Goal: Obtain resource: Download file/media

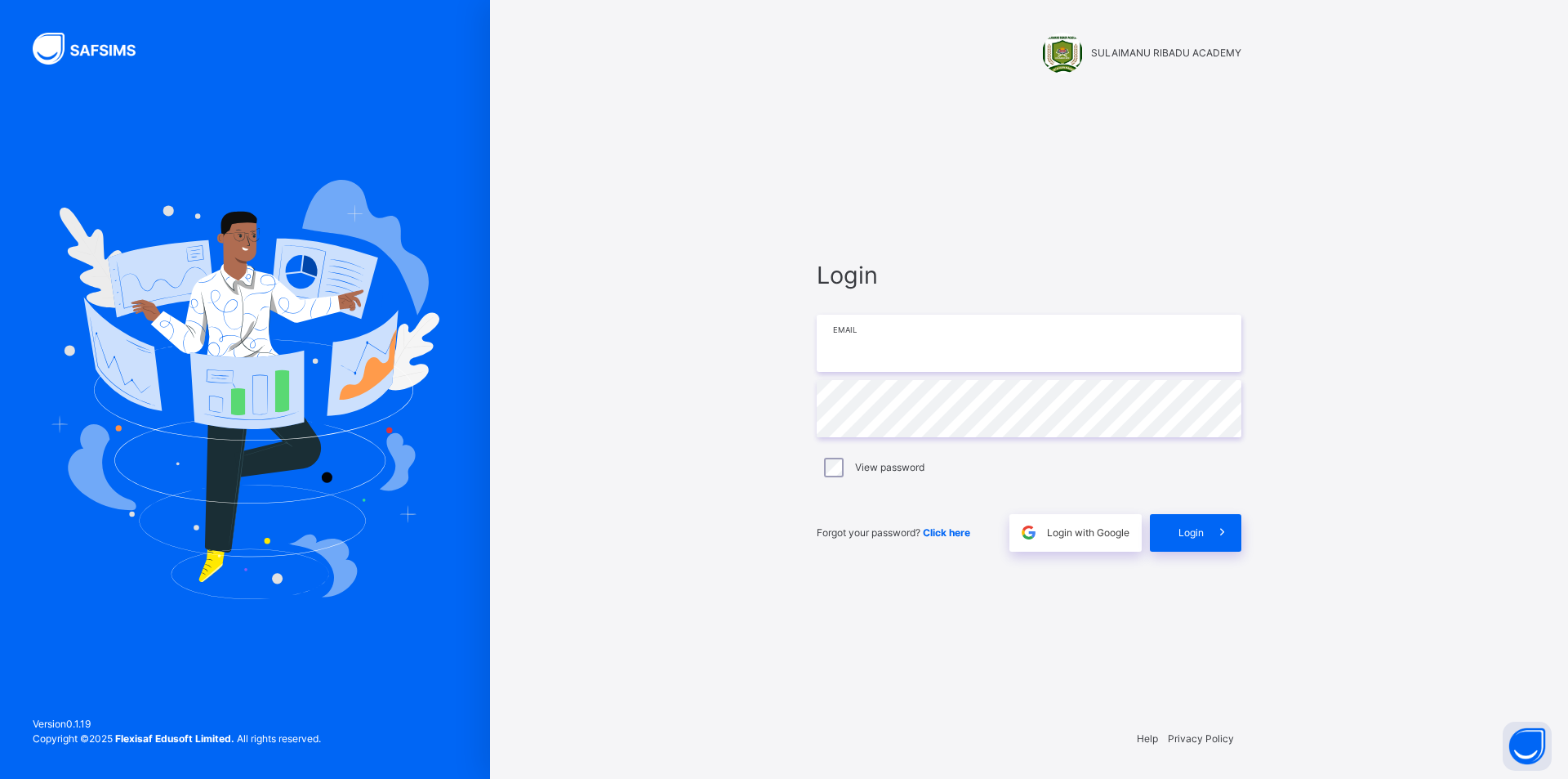
type input "**********"
click at [1180, 544] on div "Login" at bounding box center [1195, 533] width 92 height 37
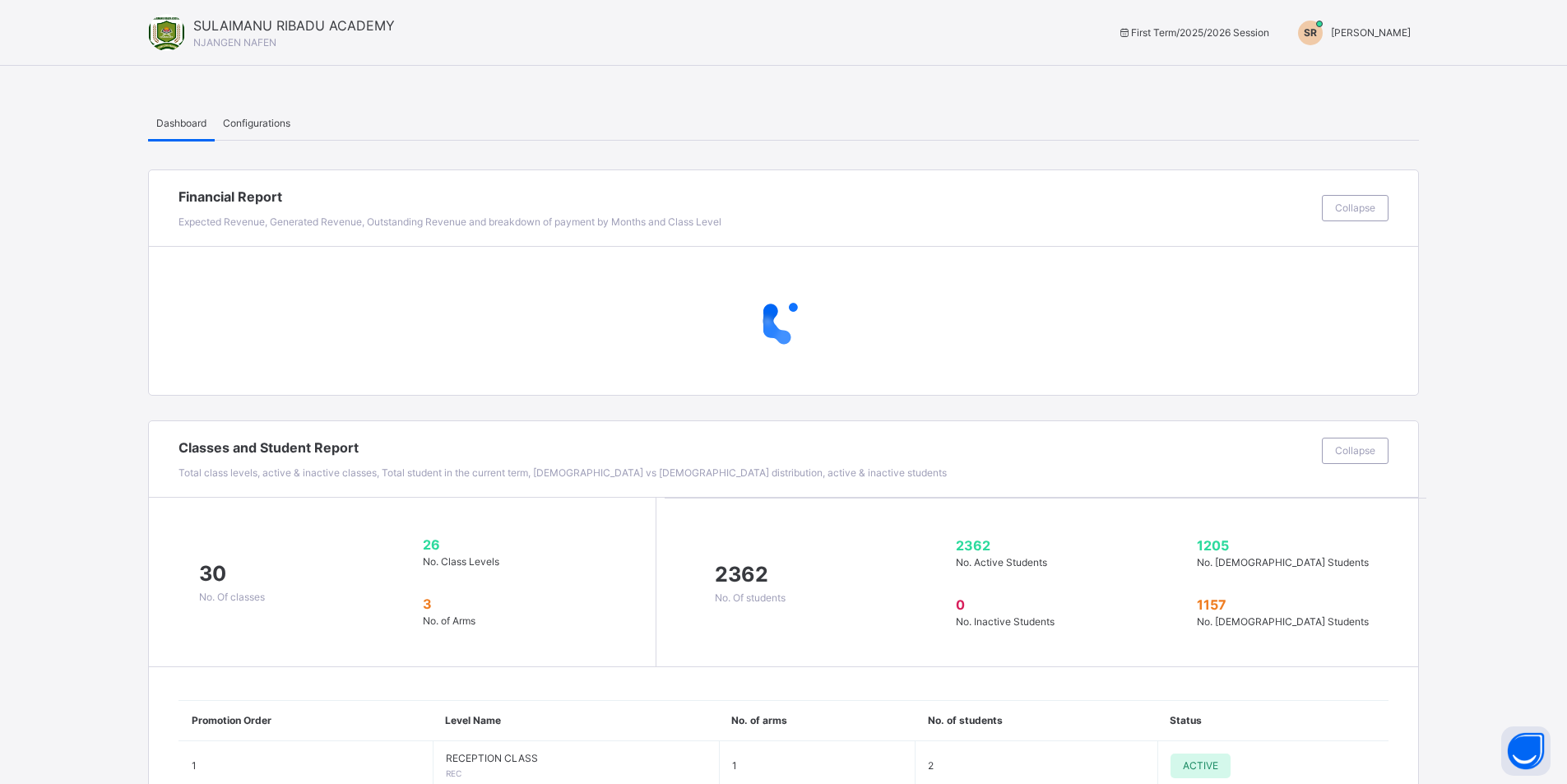
click at [1410, 31] on span "[PERSON_NAME]" at bounding box center [1371, 32] width 80 height 12
click at [1394, 67] on span "Switch to Admin View" at bounding box center [1349, 72] width 125 height 22
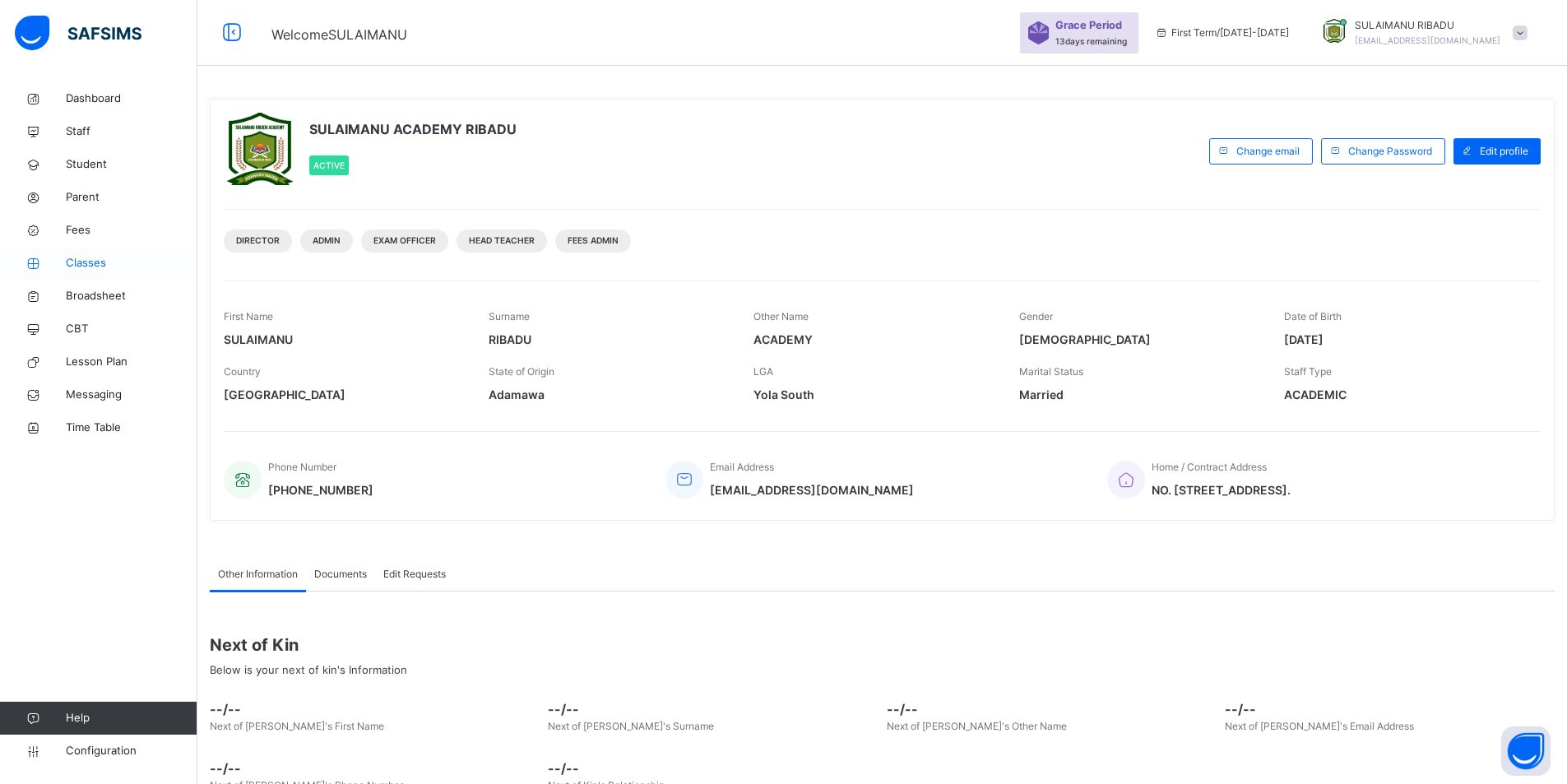
click at [136, 265] on span "Classes" at bounding box center [132, 263] width 132 height 17
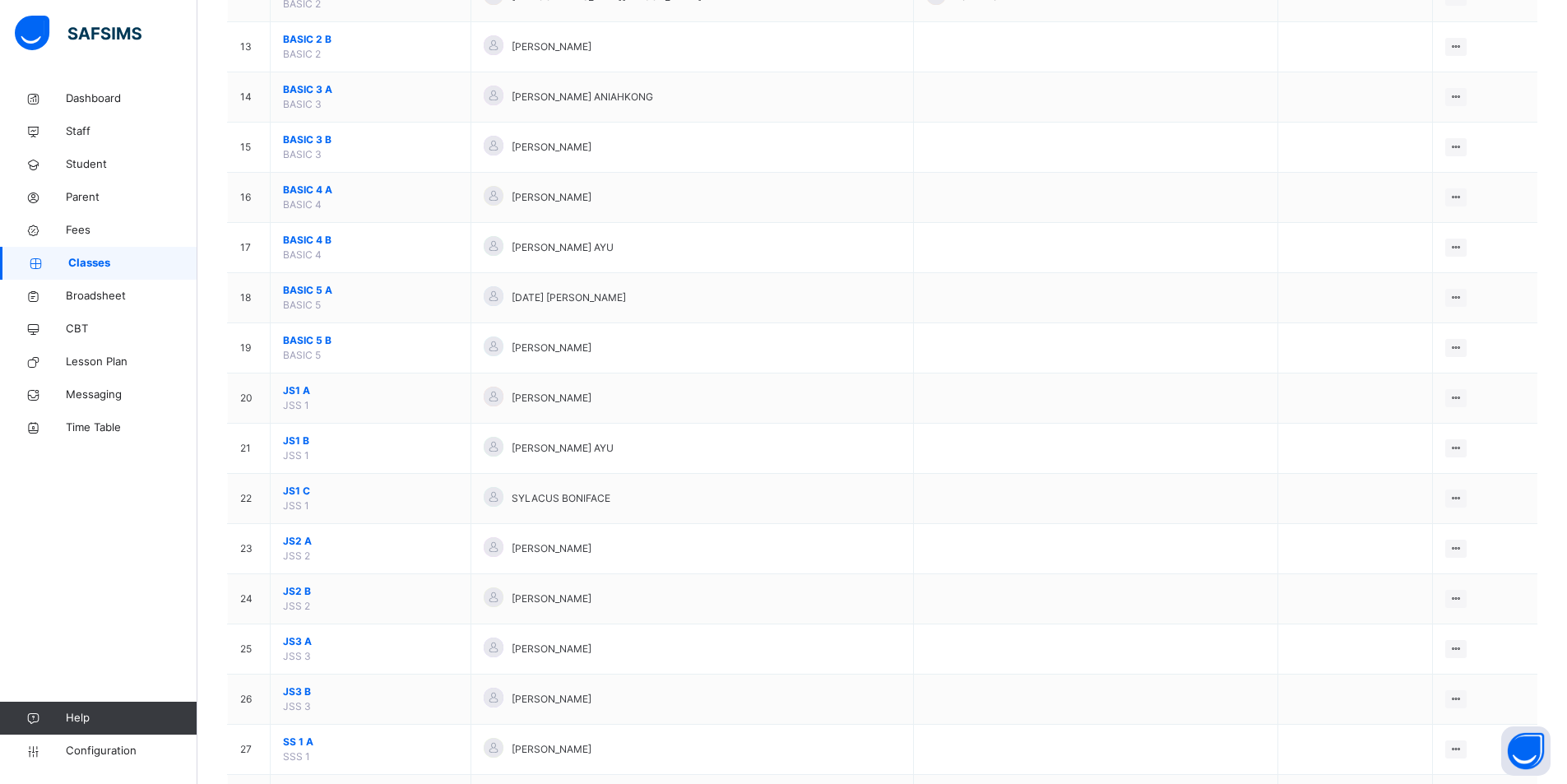
scroll to position [822, 0]
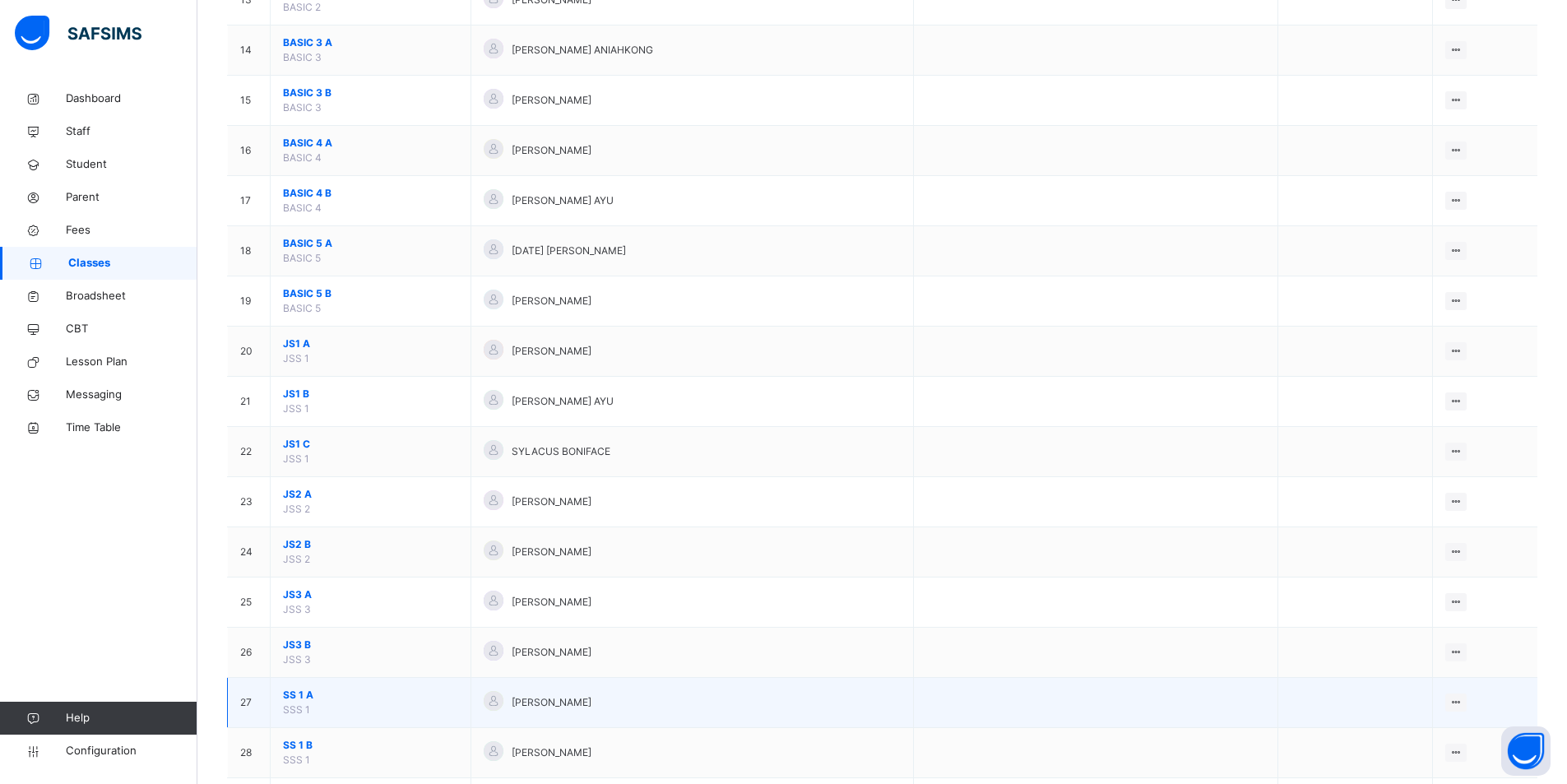
click at [331, 697] on span "SS 1 A" at bounding box center [371, 695] width 175 height 15
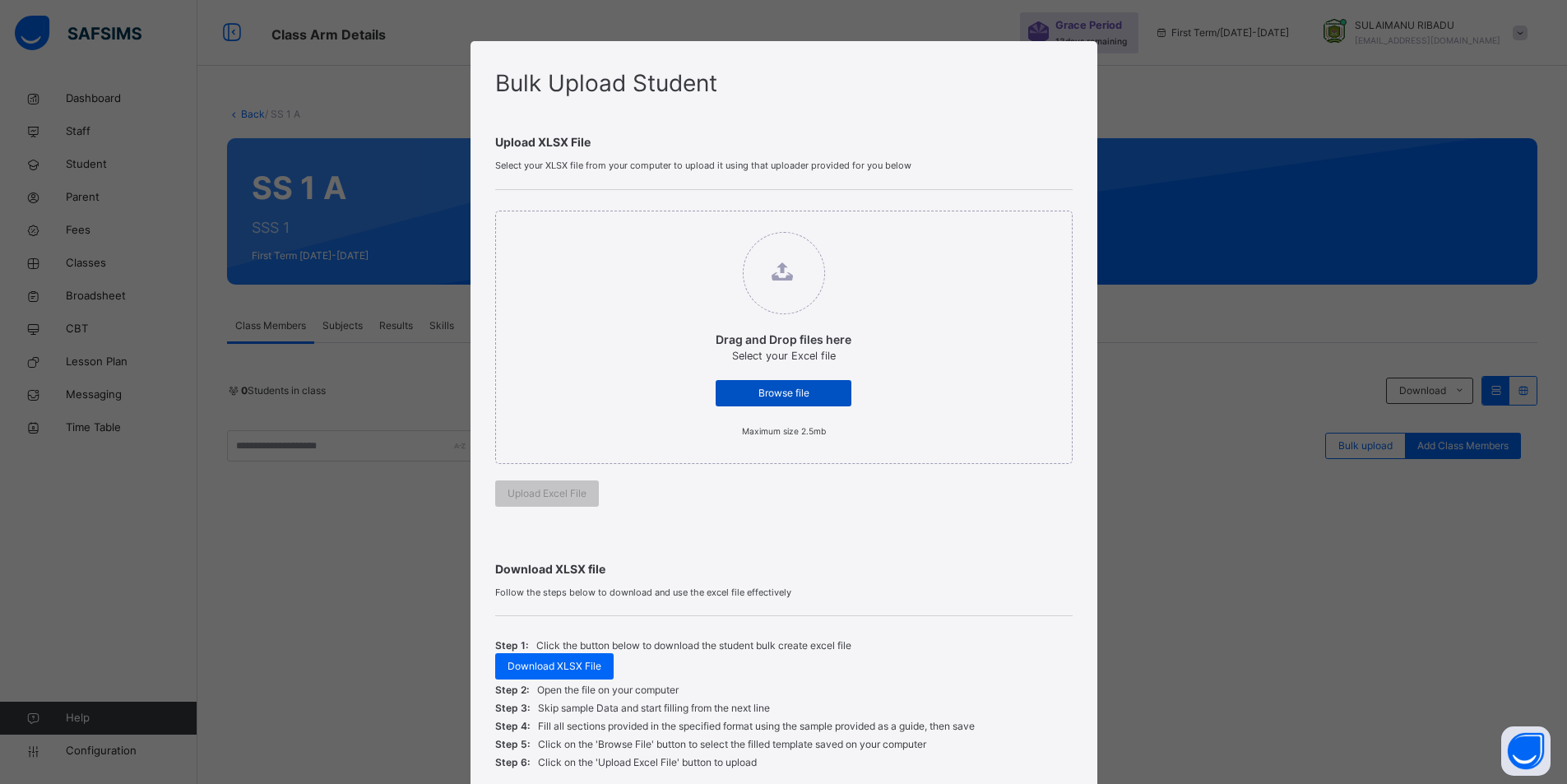
click at [791, 394] on span "Browse file" at bounding box center [783, 393] width 111 height 15
click at [699, 224] on input "Drag and Drop files here Select your Excel file Browse file Maximum size 2.5mb" at bounding box center [699, 224] width 0 height 0
type input "**********"
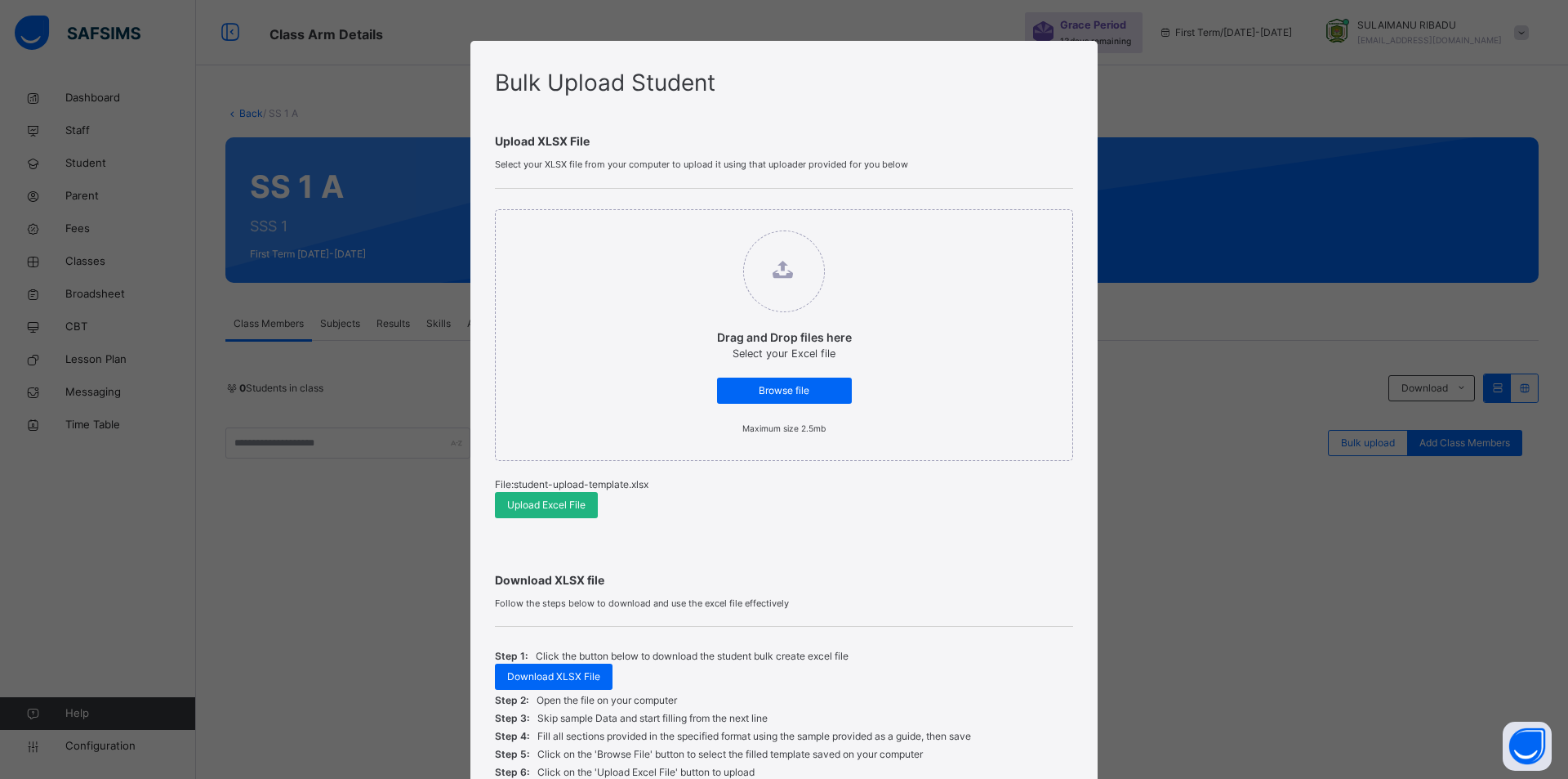
click at [525, 499] on span "Upload Excel File" at bounding box center [546, 505] width 79 height 15
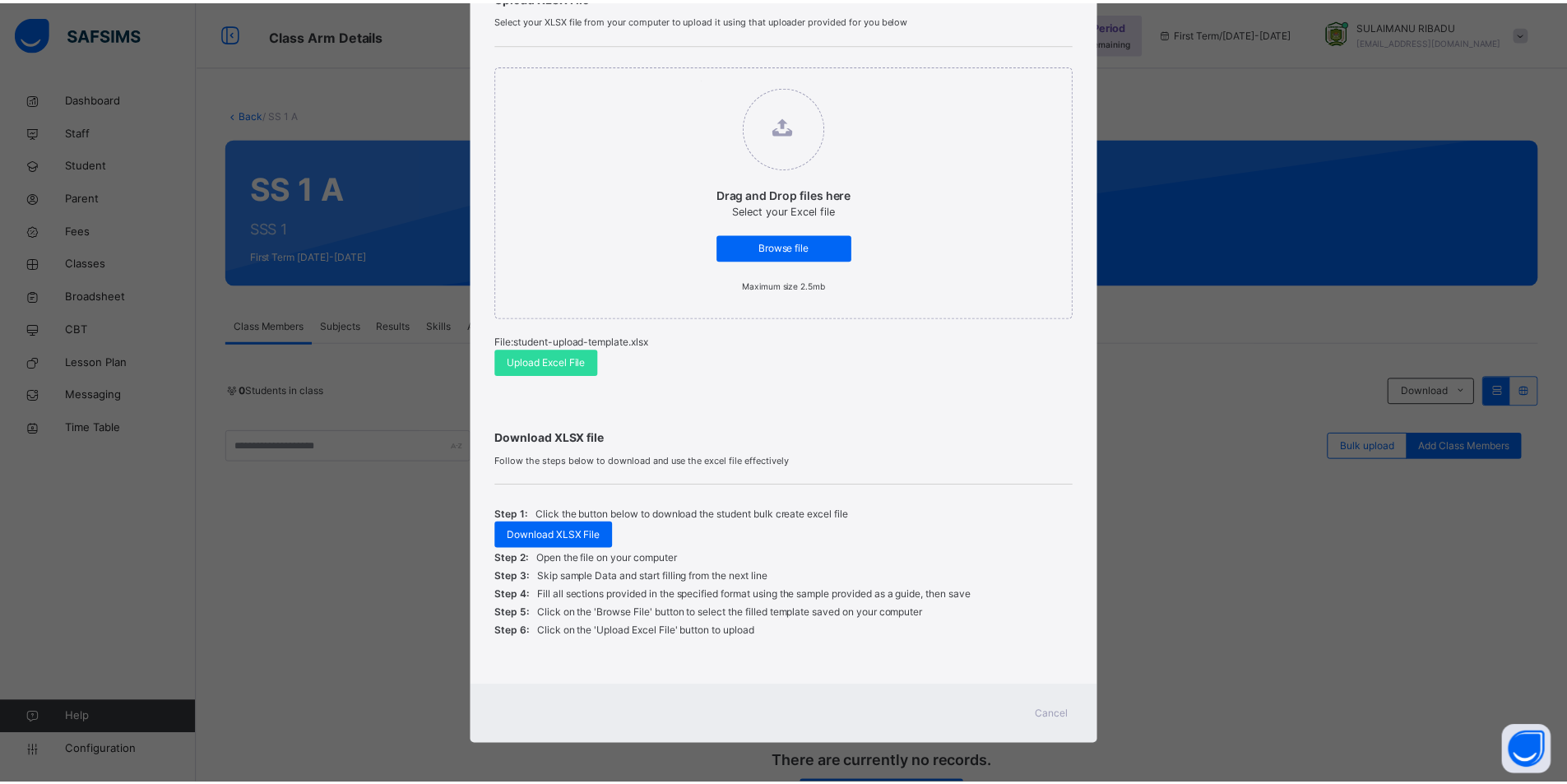
scroll to position [148, 0]
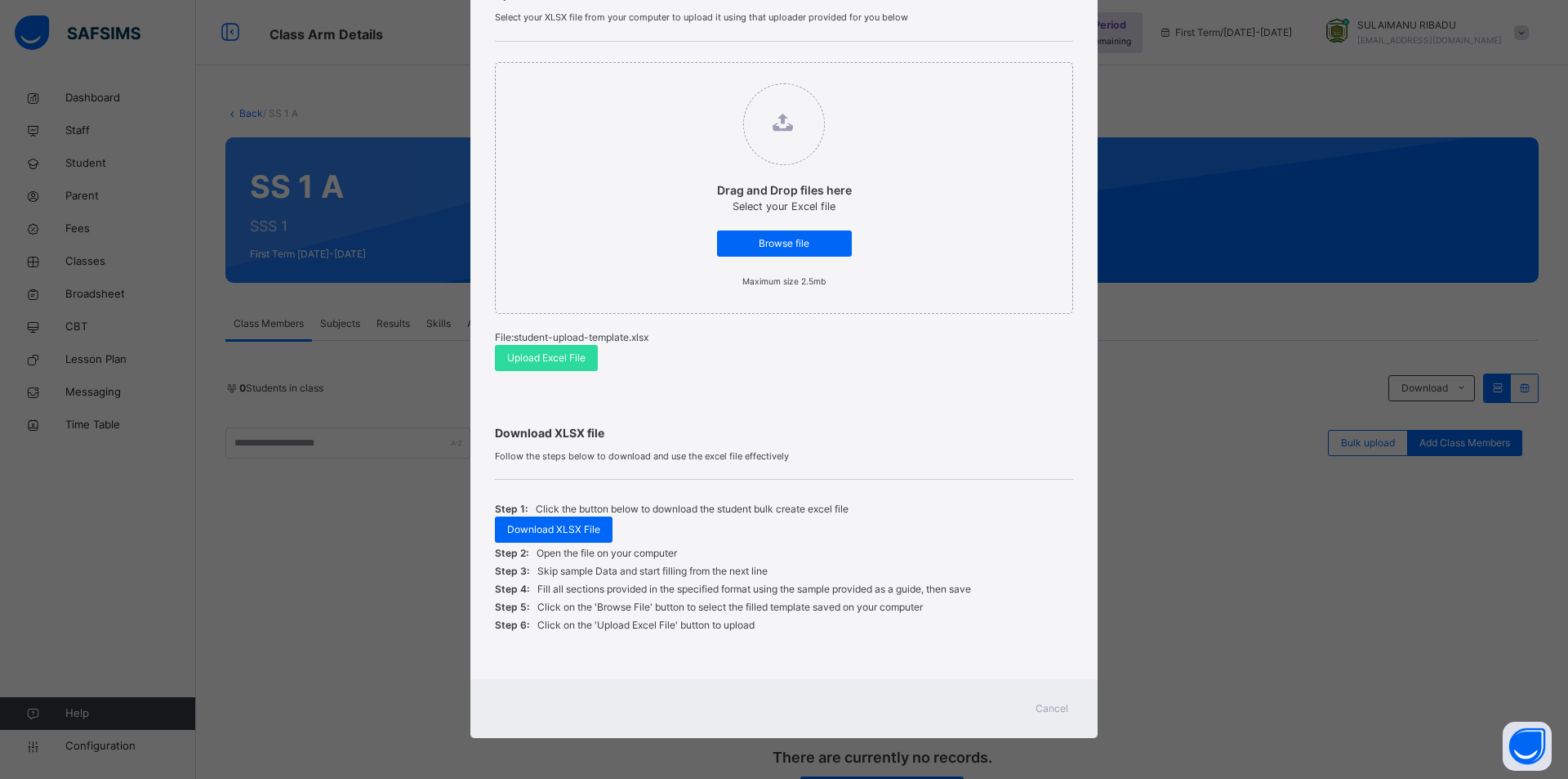
click at [1050, 713] on span "Cancel" at bounding box center [1052, 709] width 33 height 15
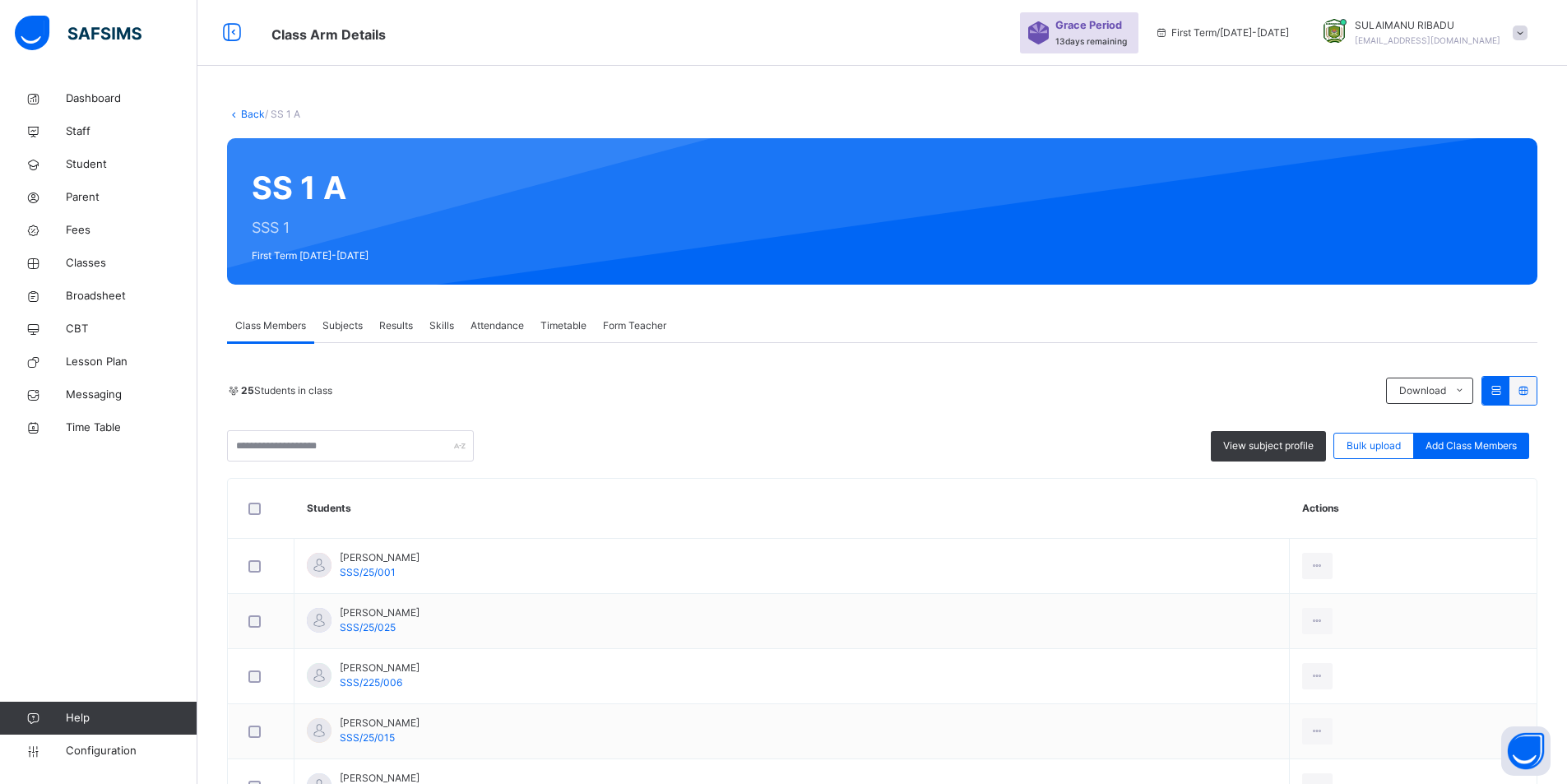
click at [249, 117] on link "Back" at bounding box center [253, 113] width 24 height 12
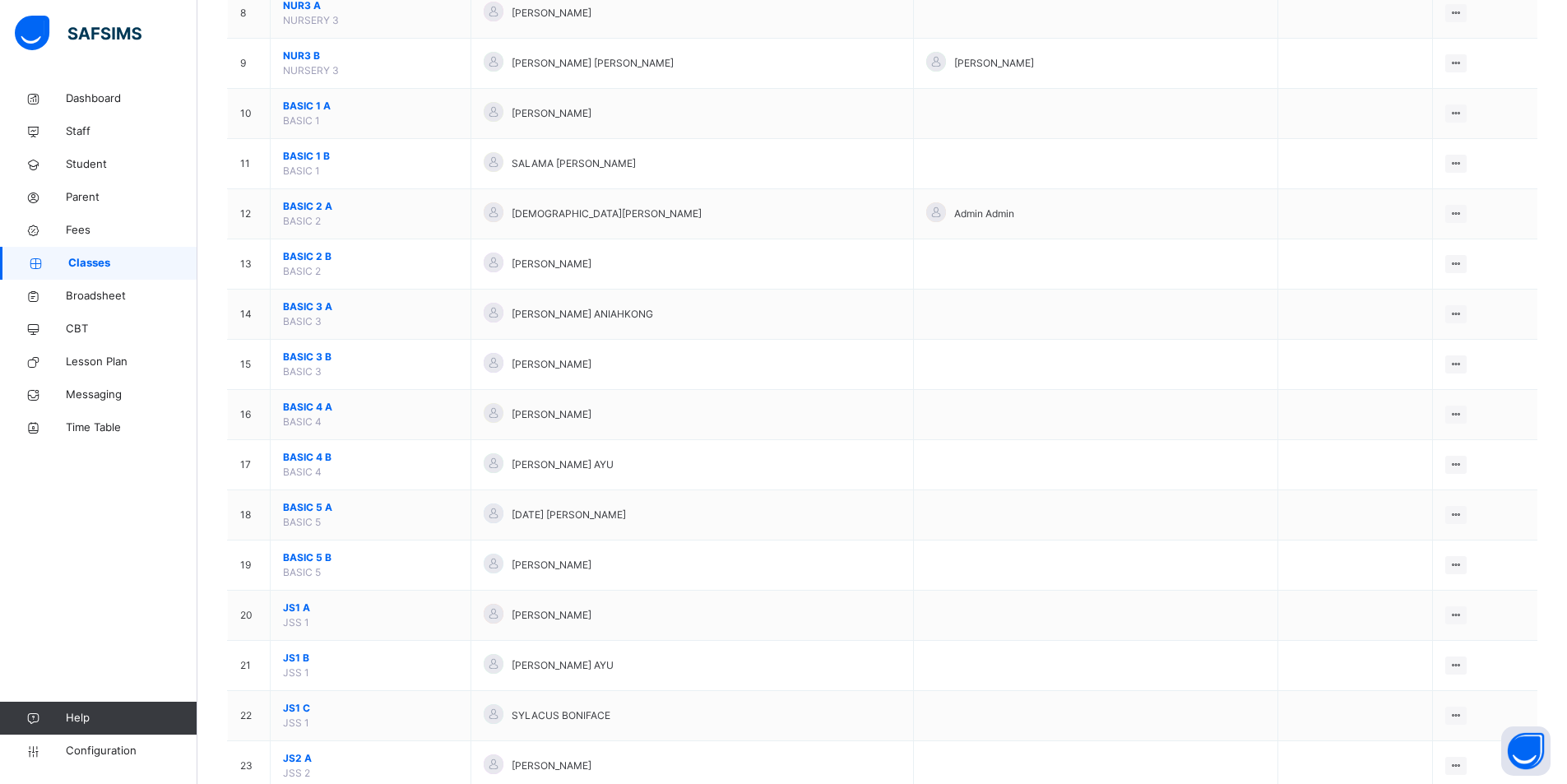
scroll to position [559, 0]
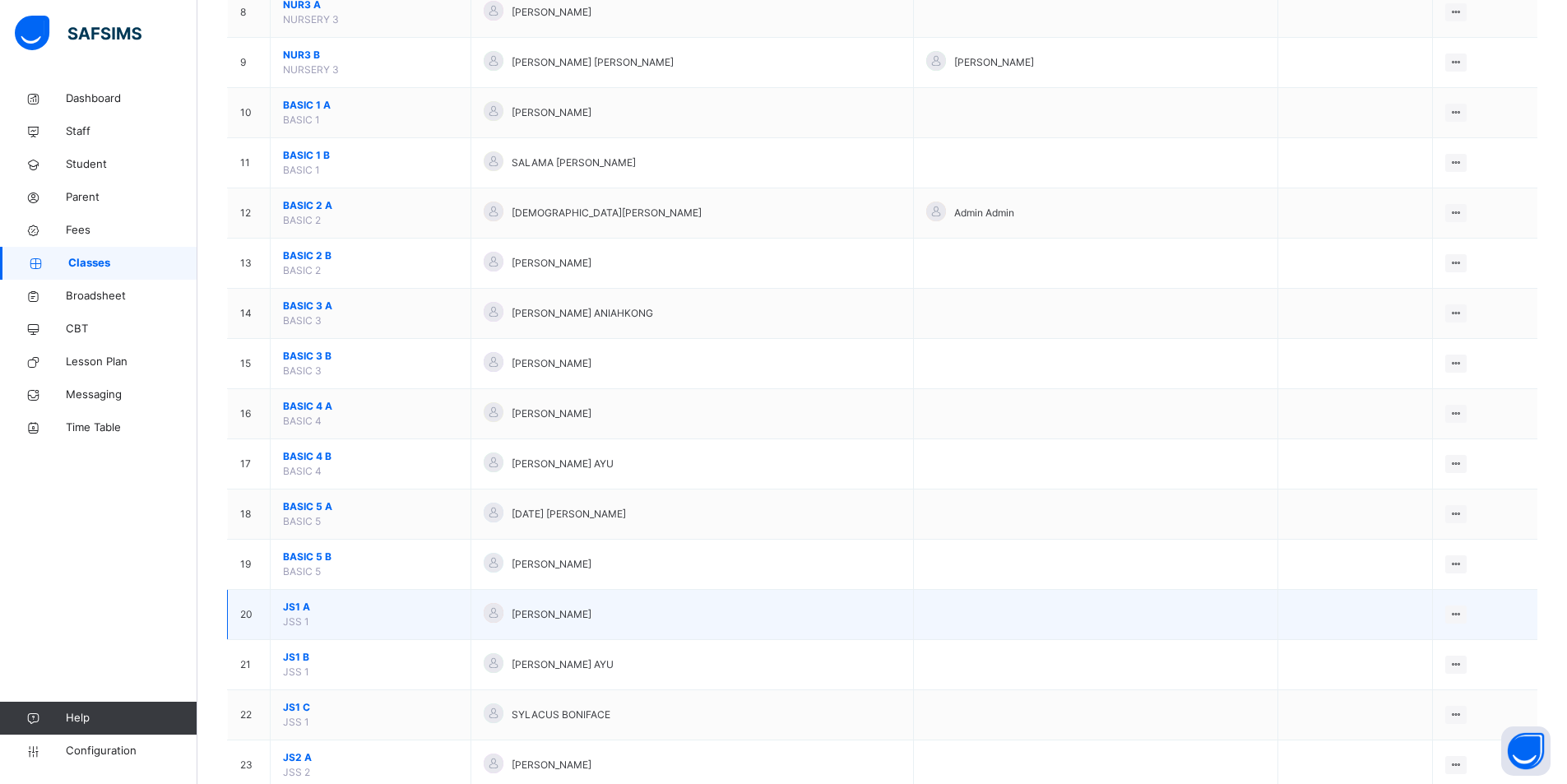
click at [381, 610] on span "JS1 A" at bounding box center [371, 607] width 175 height 15
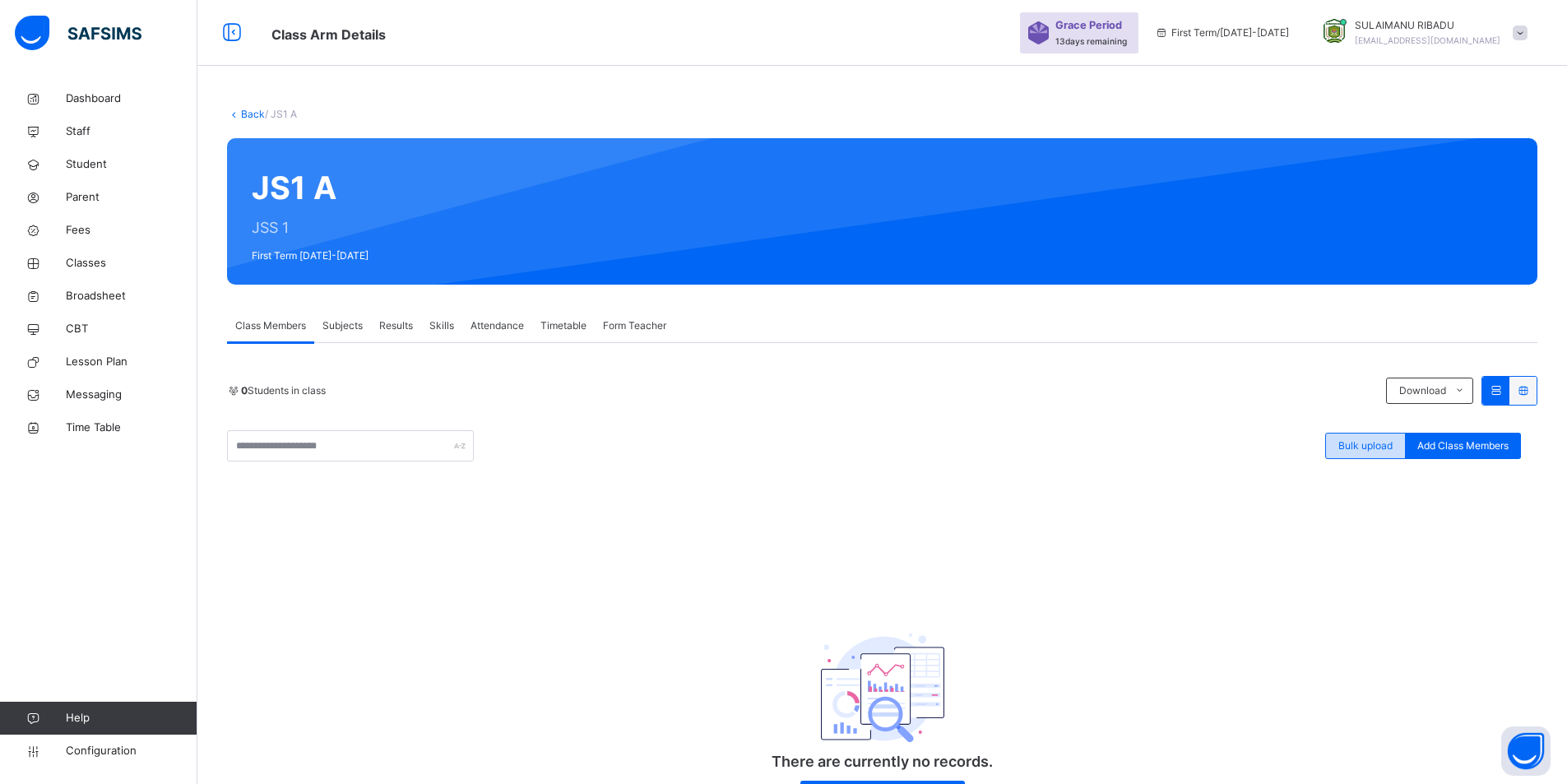
click at [1393, 444] on span "Bulk upload" at bounding box center [1366, 446] width 54 height 15
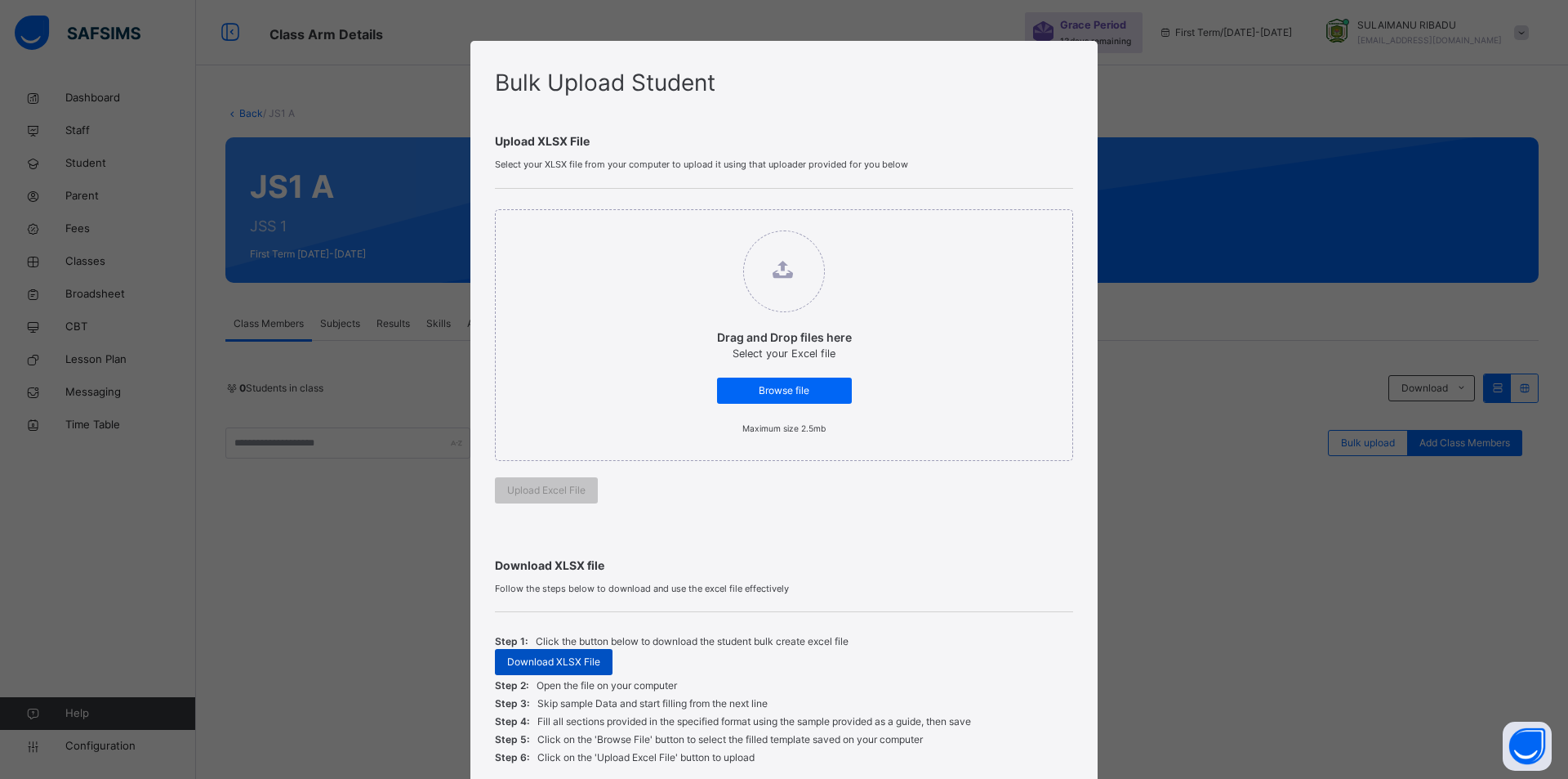
click at [513, 661] on span "Download XLSX File" at bounding box center [554, 662] width 93 height 15
